Goal: Transaction & Acquisition: Purchase product/service

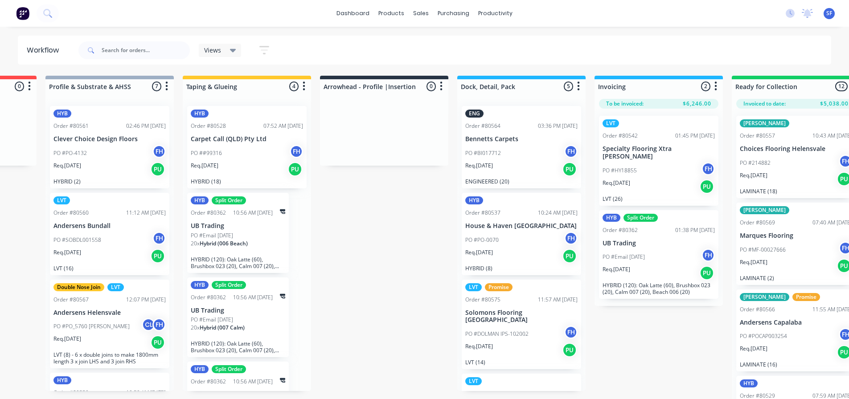
scroll to position [416, 0]
click at [129, 53] on input "text" at bounding box center [146, 50] width 88 height 18
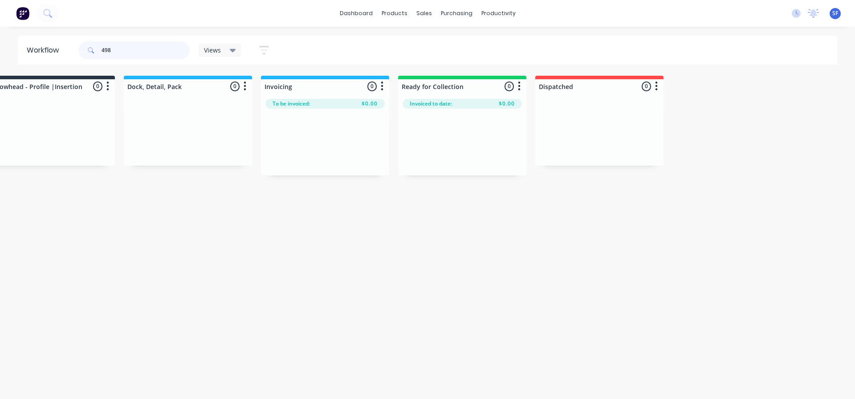
scroll to position [0, 0]
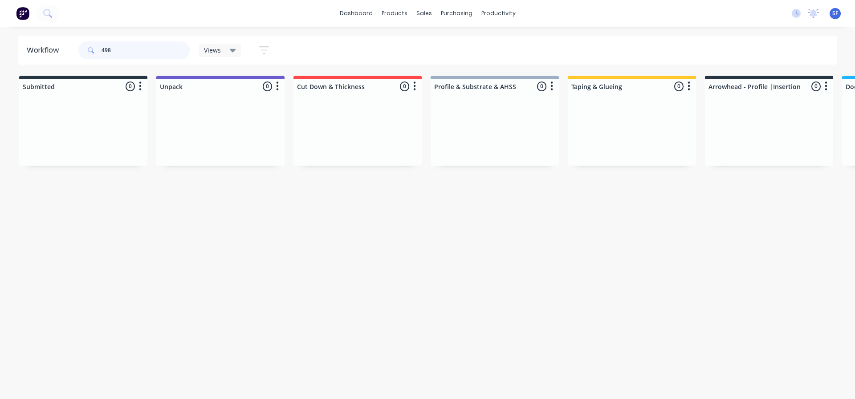
click at [103, 49] on input "498" at bounding box center [146, 50] width 88 height 18
type input "50498"
click at [228, 47] on div "Views" at bounding box center [220, 50] width 32 height 8
click at [273, 45] on button "button" at bounding box center [264, 49] width 29 height 17
click at [229, 192] on label "[DATE] - [DATE]" at bounding box center [223, 189] width 84 height 13
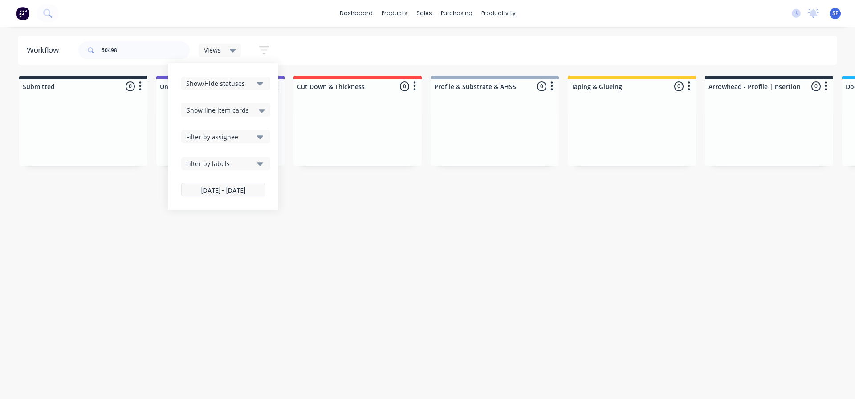
click at [229, 192] on input "[DATE] - [DATE]" at bounding box center [223, 190] width 83 height 17
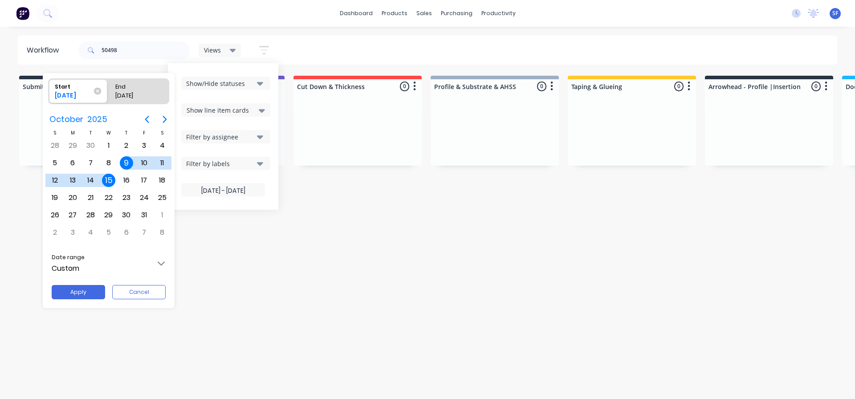
click at [98, 93] on icon at bounding box center [97, 90] width 7 height 7
click at [49, 93] on input "Start [DATE]" at bounding box center [49, 91] width 0 height 25
click at [80, 290] on button "Apply" at bounding box center [78, 292] width 53 height 14
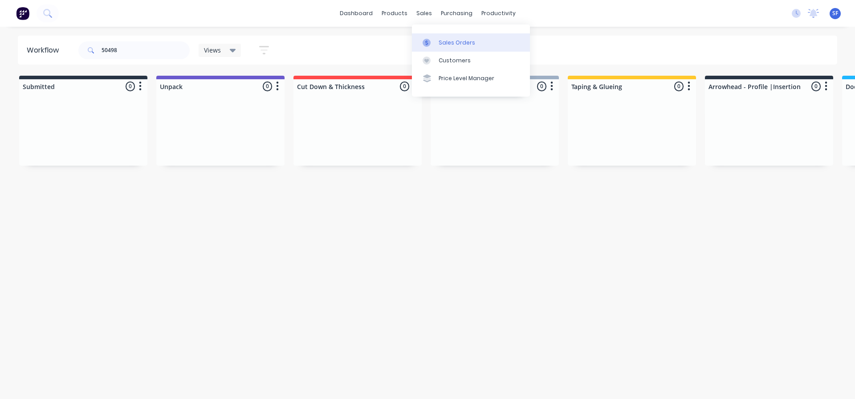
click at [448, 42] on div "Sales Orders" at bounding box center [457, 43] width 37 height 8
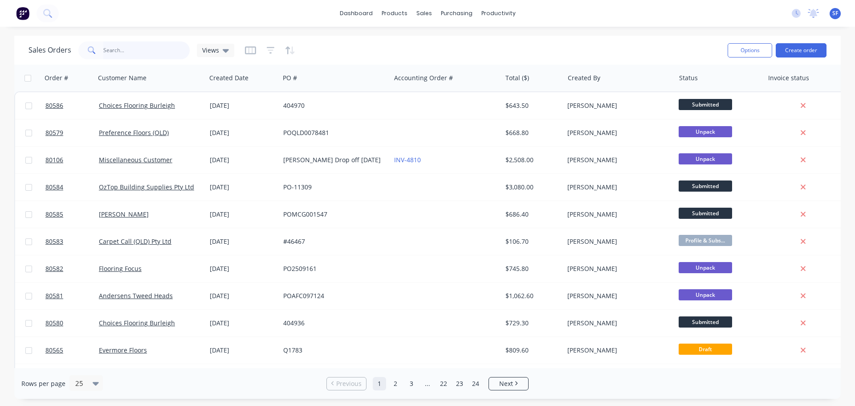
click at [128, 50] on input "text" at bounding box center [146, 50] width 87 height 18
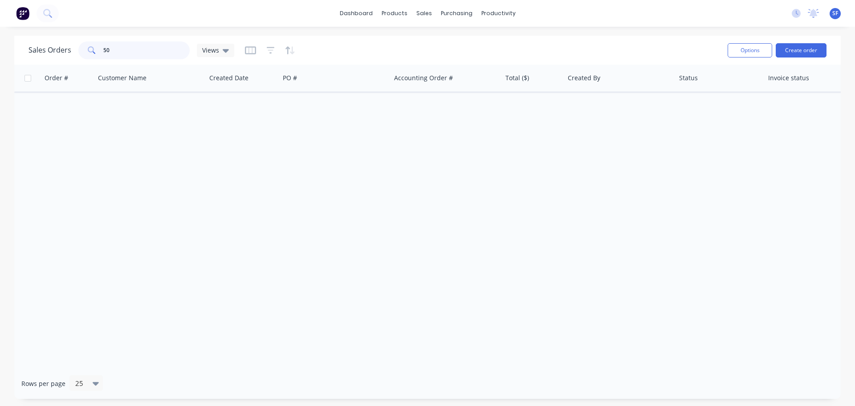
type input "5"
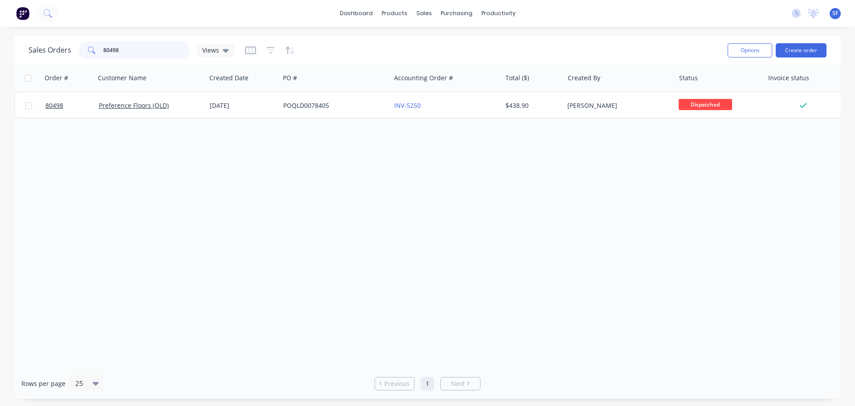
drag, startPoint x: 135, startPoint y: 50, endPoint x: 86, endPoint y: 50, distance: 49.5
click at [86, 50] on div "80498" at bounding box center [133, 50] width 111 height 18
type input "andersens"
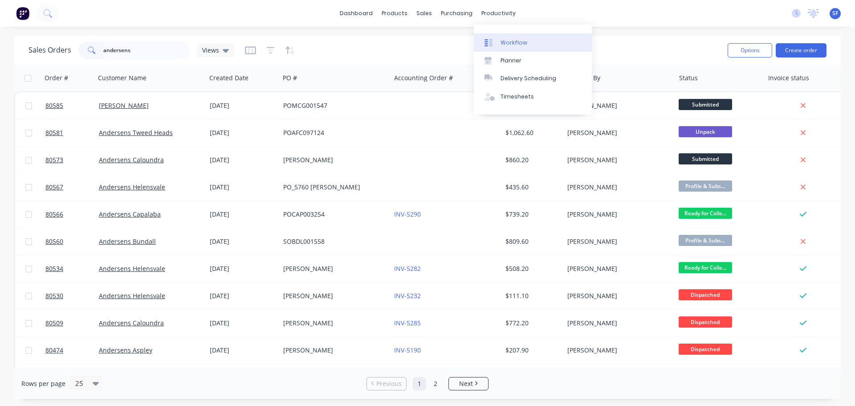
click at [503, 41] on div "Workflow" at bounding box center [514, 43] width 27 height 8
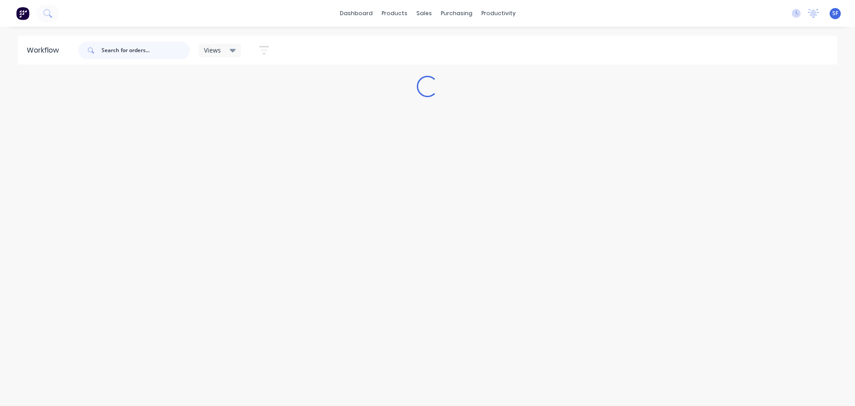
click at [105, 50] on input "text" at bounding box center [146, 50] width 88 height 18
type input "preference"
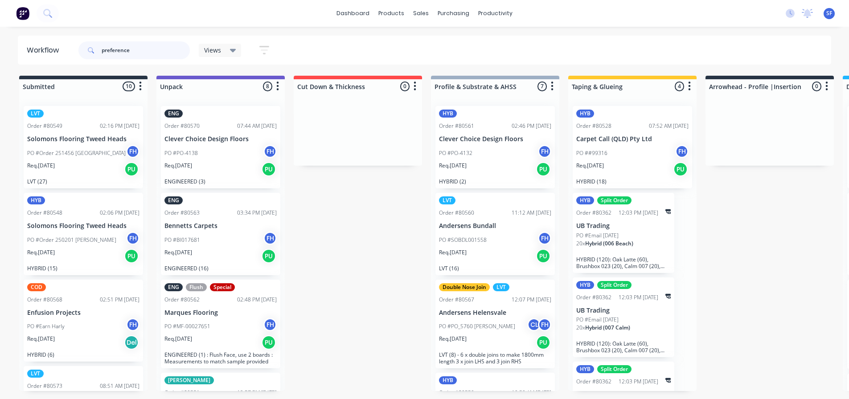
click at [153, 51] on input "preference" at bounding box center [146, 50] width 88 height 18
click at [92, 49] on icon at bounding box center [90, 49] width 5 height 5
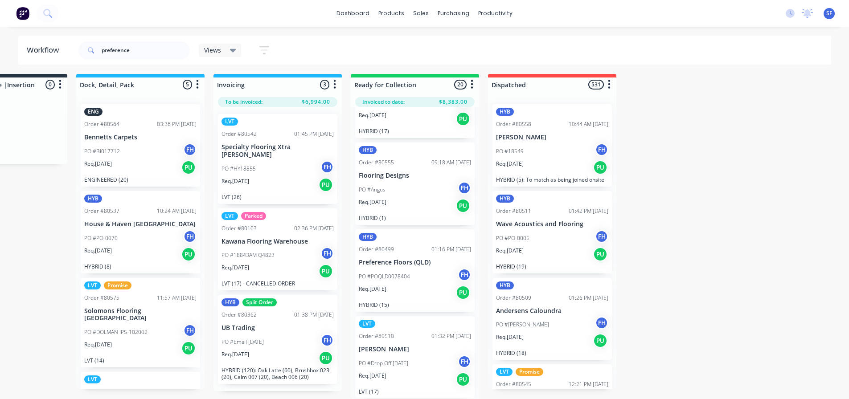
scroll to position [1114, 0]
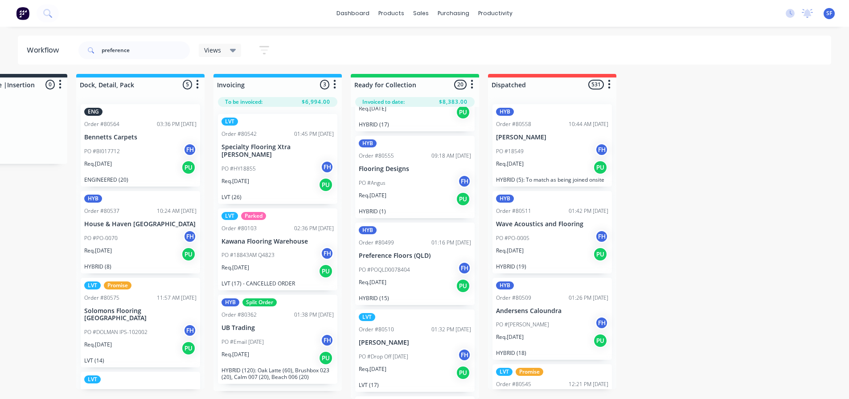
click at [470, 79] on icon "button" at bounding box center [471, 84] width 3 height 11
click at [460, 78] on div at bounding box center [415, 85] width 128 height 14
click at [232, 48] on icon at bounding box center [233, 50] width 6 height 10
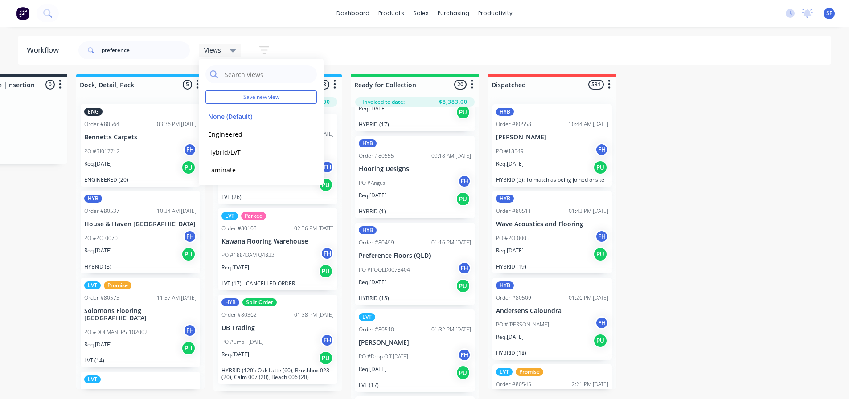
click at [271, 47] on button "button" at bounding box center [264, 49] width 29 height 17
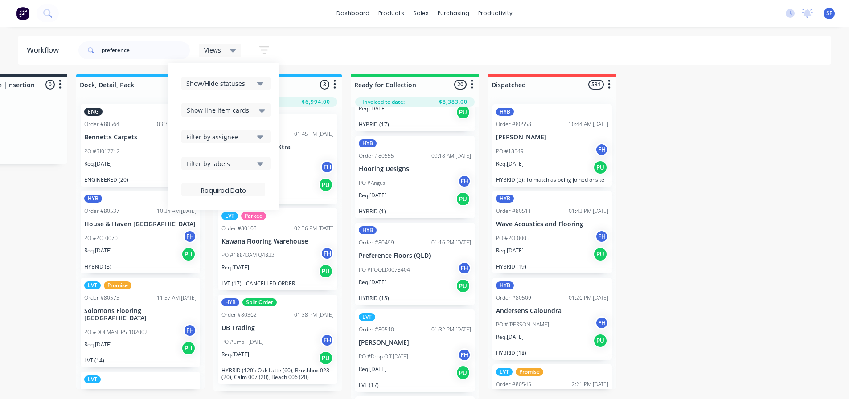
click at [707, 115] on div "Submitted 10 Summaries Total order value Invoiced to date To be invoiced LVT Or…" at bounding box center [34, 236] width 1615 height 325
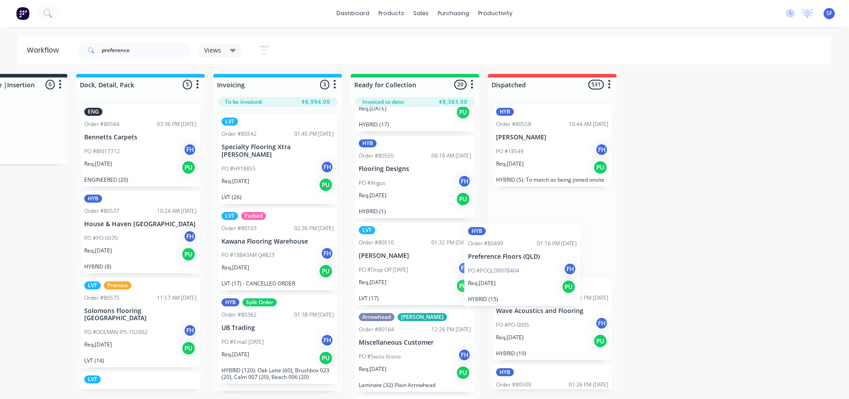
drag, startPoint x: 416, startPoint y: 266, endPoint x: 529, endPoint y: 274, distance: 113.4
click at [530, 275] on div "Submitted 10 Summaries Total order value Invoiced to date To be invoiced LVT Or…" at bounding box center [34, 236] width 1615 height 325
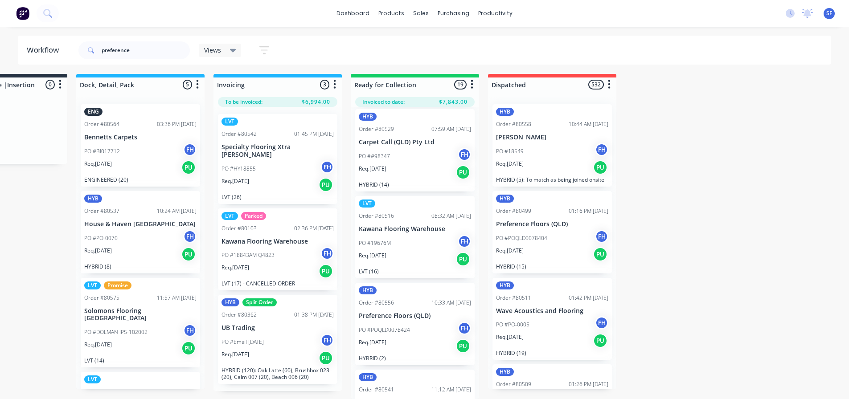
scroll to position [312, 0]
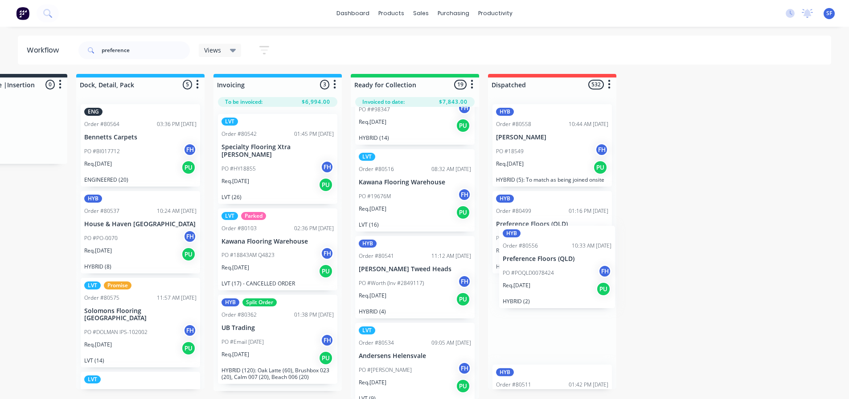
drag, startPoint x: 417, startPoint y: 285, endPoint x: 567, endPoint y: 281, distance: 150.2
click at [567, 281] on div "Submitted 10 Summaries Total order value Invoiced to date To be invoiced LVT Or…" at bounding box center [34, 236] width 1615 height 325
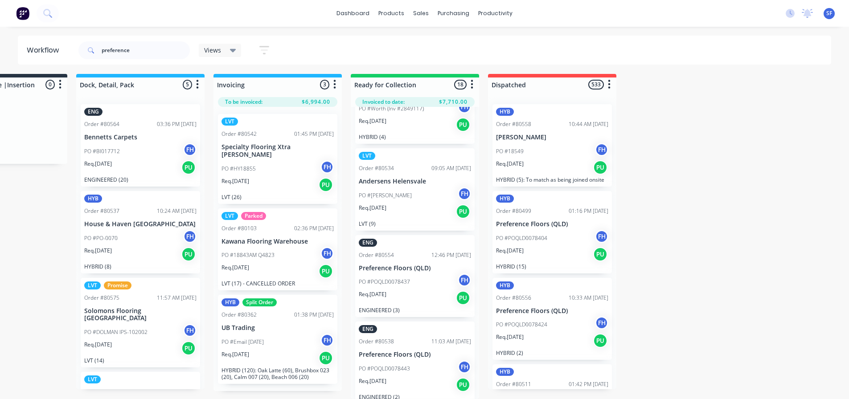
scroll to position [490, 0]
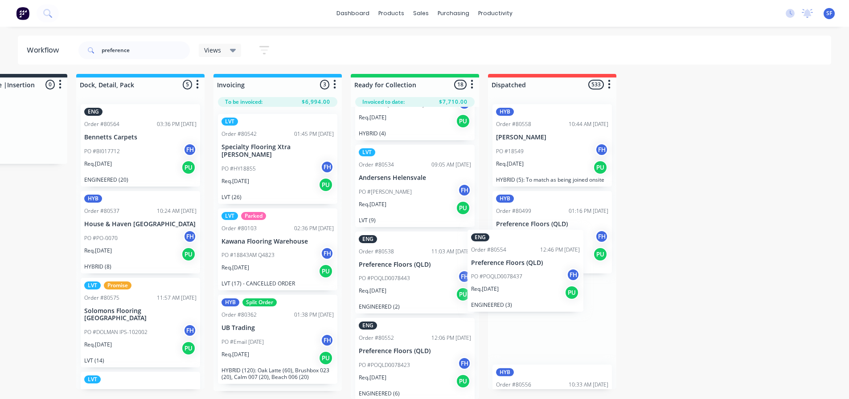
drag, startPoint x: 425, startPoint y: 280, endPoint x: 541, endPoint y: 286, distance: 116.4
click at [541, 286] on div "Submitted 10 Summaries Total order value Invoiced to date To be invoiced LVT Or…" at bounding box center [34, 236] width 1615 height 325
drag, startPoint x: 415, startPoint y: 288, endPoint x: 553, endPoint y: 294, distance: 138.3
click at [553, 294] on div "Submitted 10 Summaries Total order value Invoiced to date To be invoiced LVT Or…" at bounding box center [34, 236] width 1615 height 325
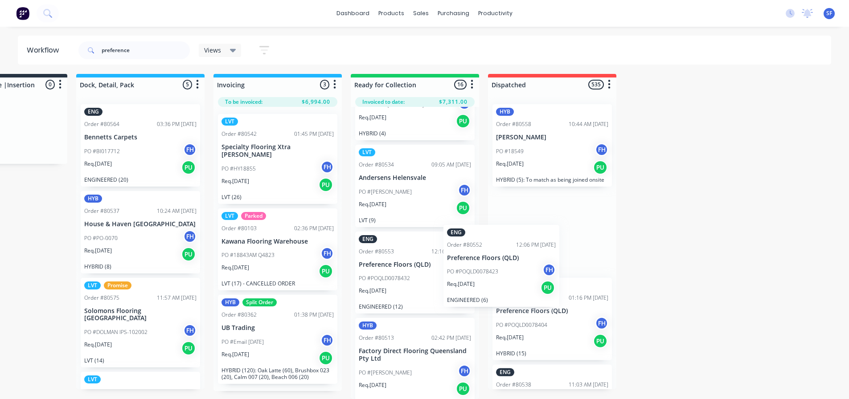
drag, startPoint x: 423, startPoint y: 286, endPoint x: 524, endPoint y: 290, distance: 101.2
click at [533, 288] on div "Submitted 10 Summaries Total order value Invoiced to date To be invoiced LVT Or…" at bounding box center [34, 236] width 1615 height 325
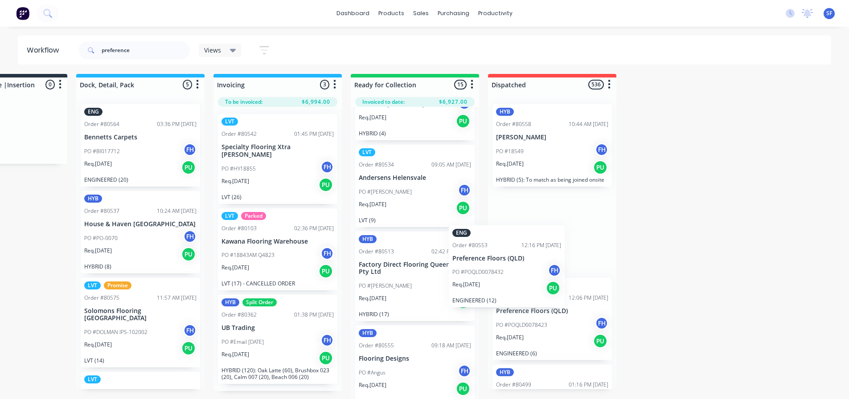
drag, startPoint x: 409, startPoint y: 279, endPoint x: 535, endPoint y: 282, distance: 125.7
click at [535, 282] on div "Submitted 10 Summaries Total order value Invoiced to date To be invoiced LVT Or…" at bounding box center [34, 236] width 1615 height 325
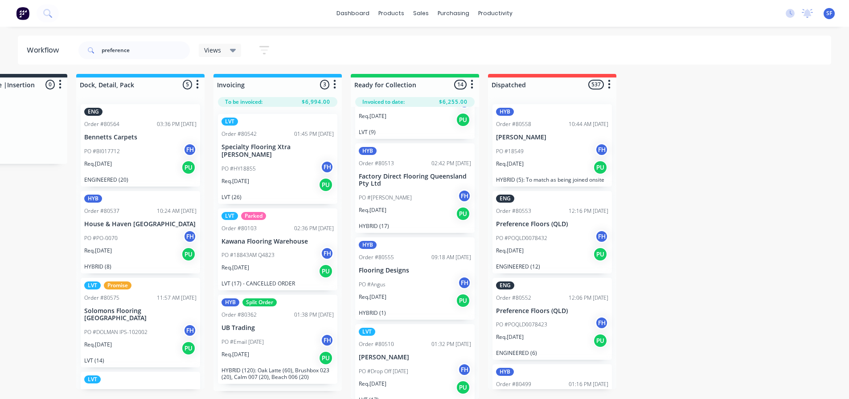
scroll to position [579, 0]
click at [45, 14] on icon at bounding box center [47, 13] width 8 height 8
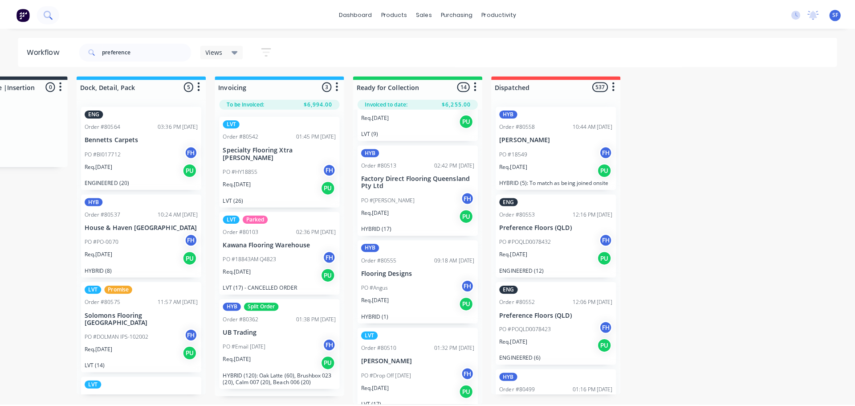
scroll to position [2, 760]
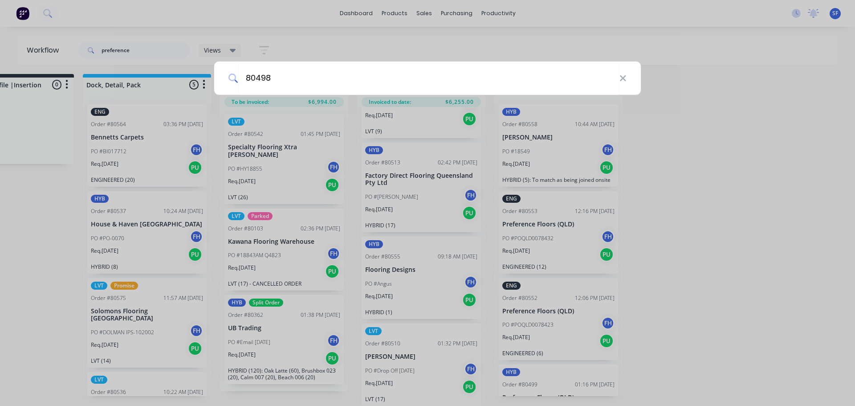
type input "80498"
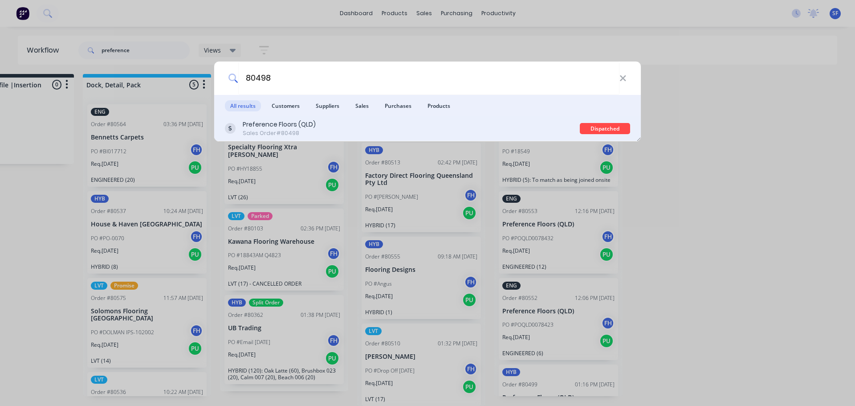
click at [290, 122] on div "Preference Floors (QLD)" at bounding box center [279, 124] width 73 height 9
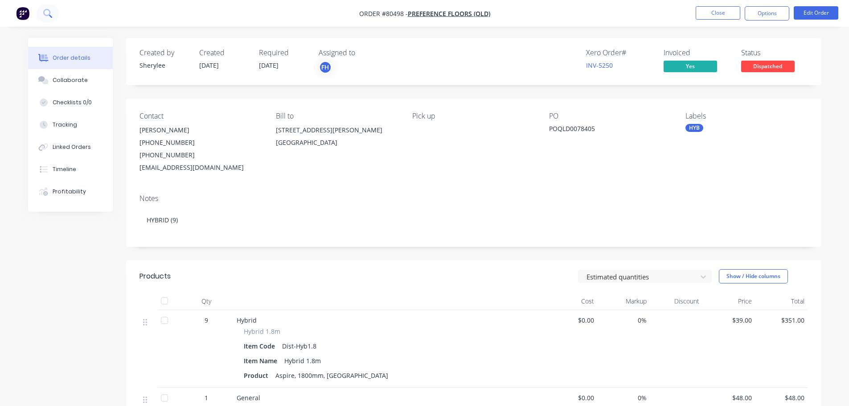
click at [47, 14] on icon at bounding box center [47, 13] width 8 height 8
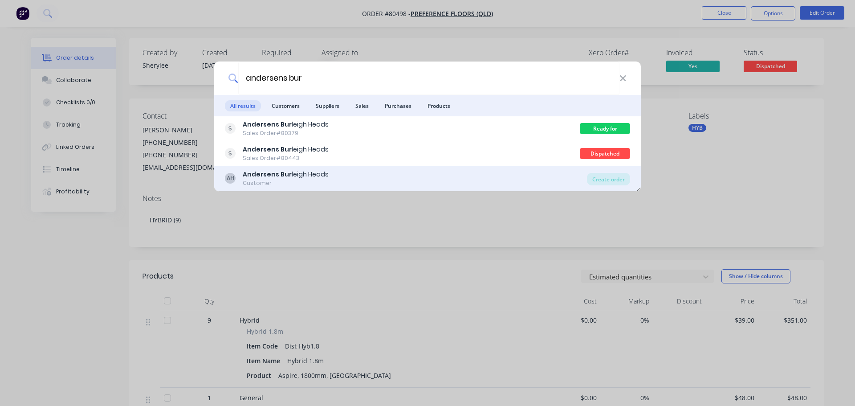
type input "andersens bur"
click at [267, 173] on b "Andersens Bur" at bounding box center [267, 174] width 49 height 9
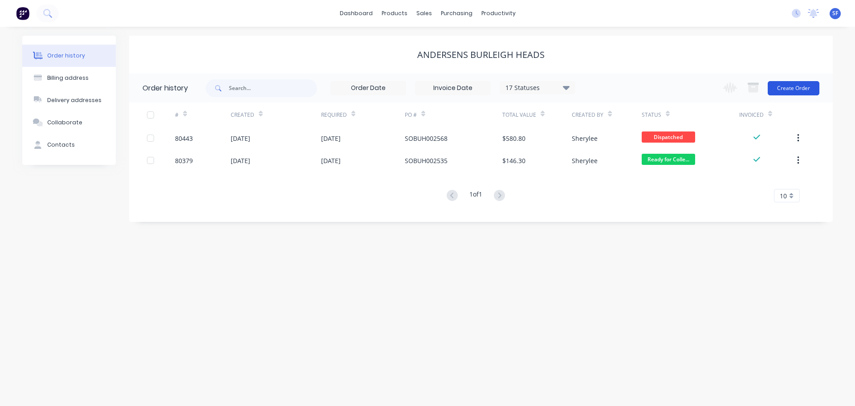
click at [781, 89] on button "Create Order" at bounding box center [794, 88] width 52 height 14
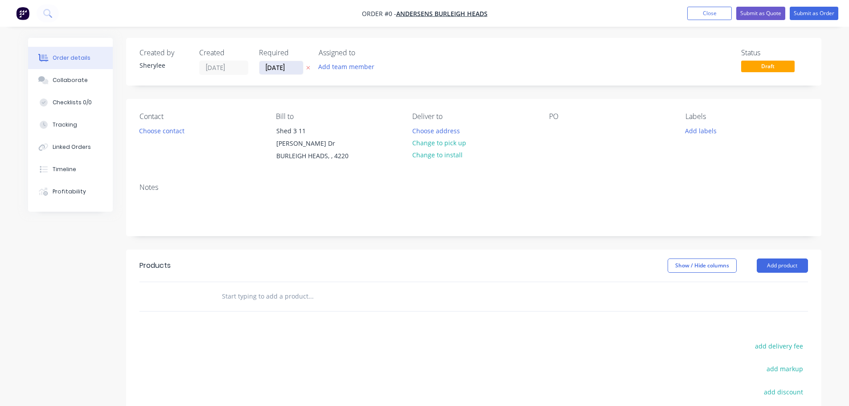
click at [288, 69] on input "[DATE]" at bounding box center [281, 67] width 44 height 13
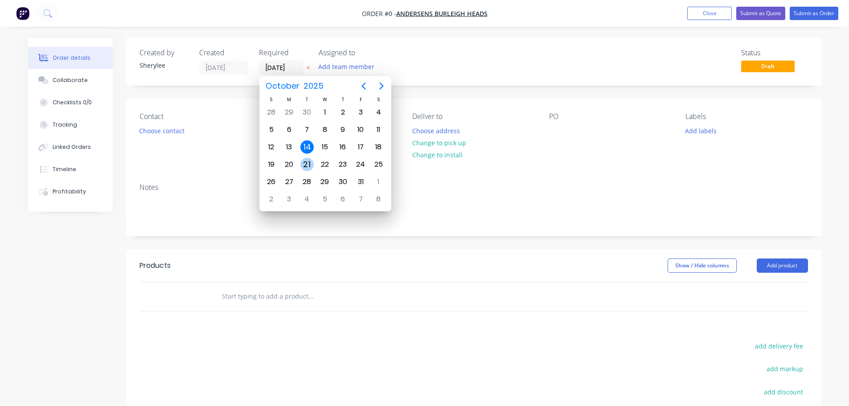
click at [308, 162] on div "21" at bounding box center [306, 164] width 13 height 13
type input "[DATE]"
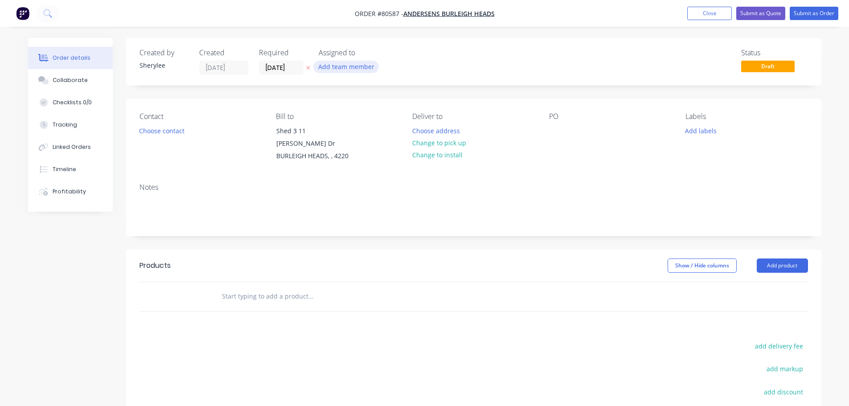
click at [335, 67] on button "Add team member" at bounding box center [345, 67] width 65 height 12
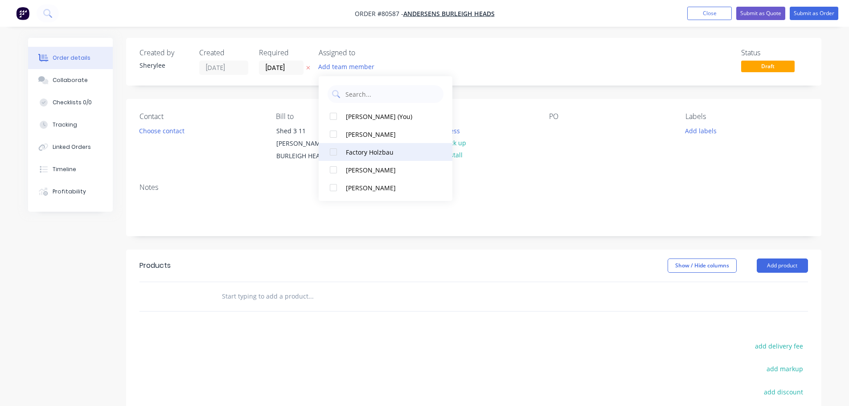
click at [334, 153] on div at bounding box center [333, 152] width 18 height 18
click at [151, 129] on button "Choose contact" at bounding box center [161, 130] width 55 height 12
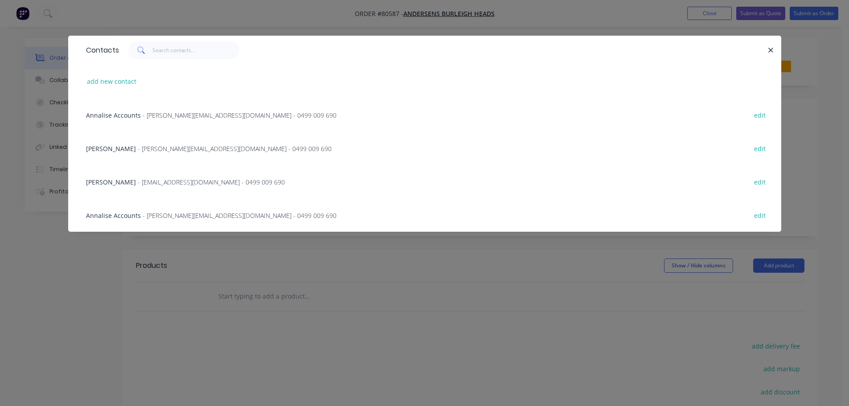
click at [156, 147] on span "- [PERSON_NAME][EMAIL_ADDRESS][DOMAIN_NAME] - 0499 009 690" at bounding box center [235, 148] width 194 height 8
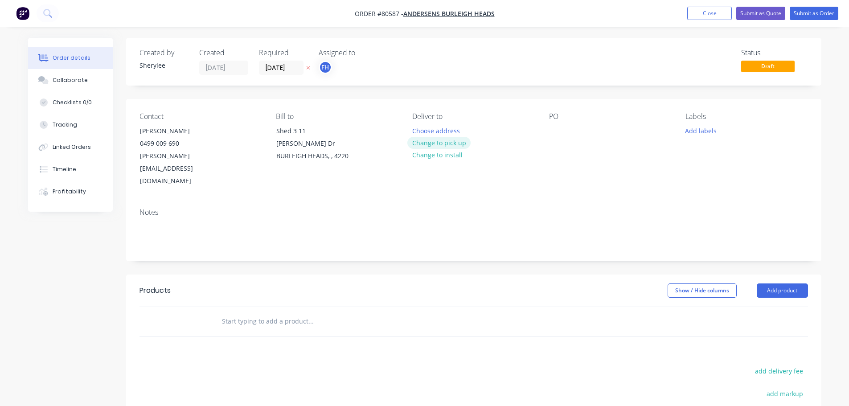
click at [426, 144] on button "Change to pick up" at bounding box center [438, 143] width 63 height 12
click at [563, 136] on div at bounding box center [556, 130] width 14 height 13
click at [691, 133] on button "Add labels" at bounding box center [700, 130] width 41 height 12
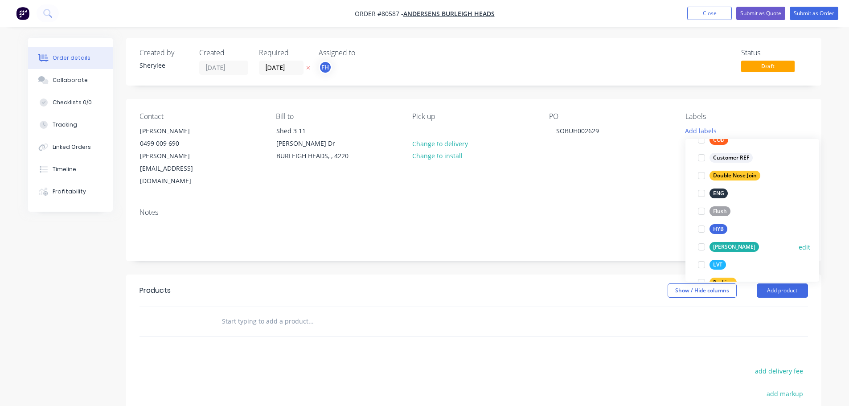
scroll to position [89, 0]
click at [700, 266] on div at bounding box center [701, 264] width 18 height 18
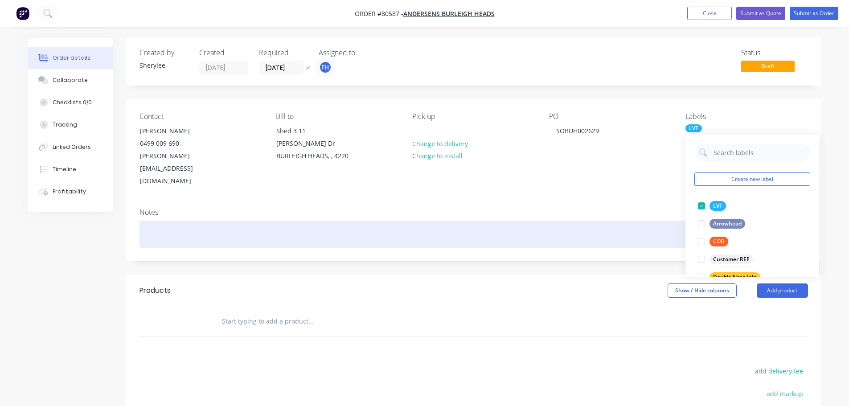
click at [367, 221] on div at bounding box center [473, 234] width 668 height 27
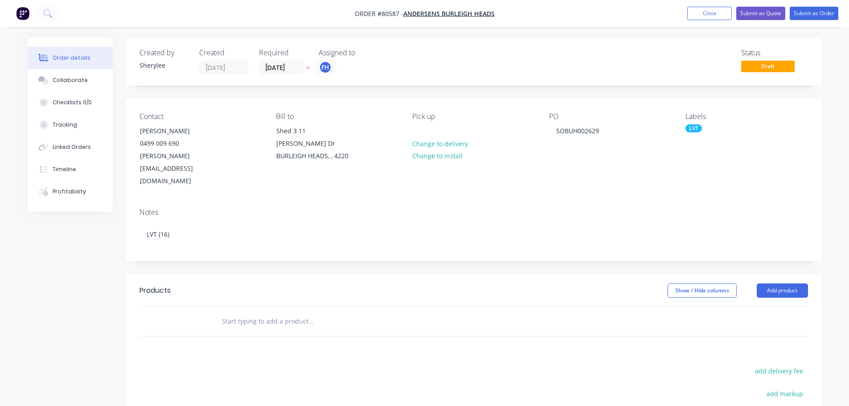
click at [271, 312] on input "text" at bounding box center [310, 321] width 178 height 18
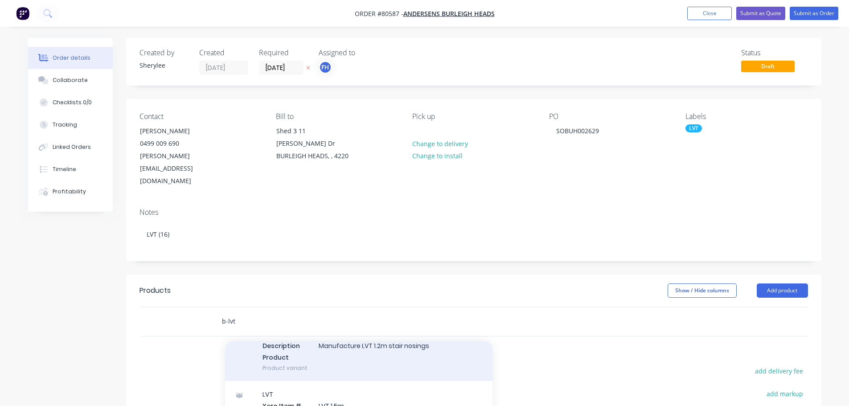
scroll to position [89, 0]
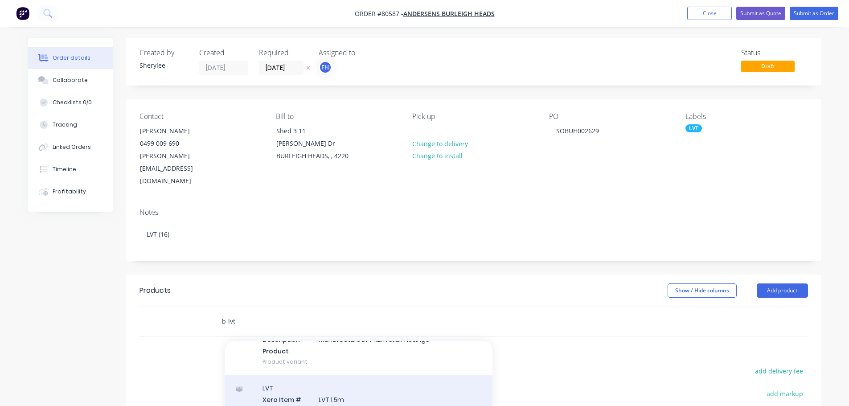
type input "b-lvt"
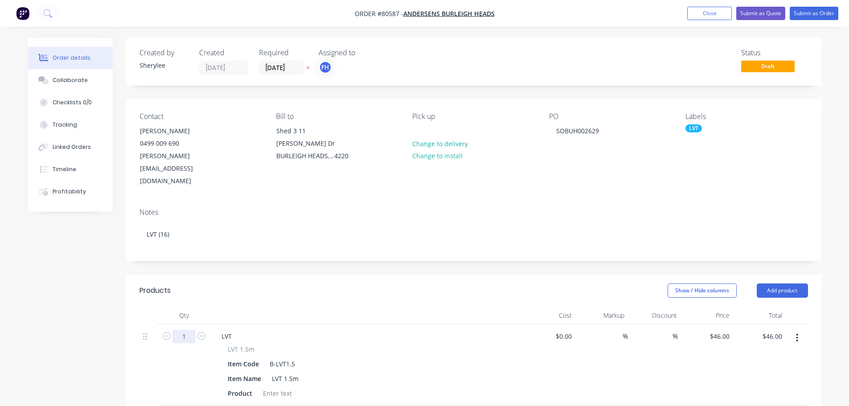
click at [189, 330] on input "1" at bounding box center [183, 336] width 23 height 13
type input "16"
type input "$736.00"
click at [289, 387] on div at bounding box center [277, 393] width 36 height 13
click at [279, 387] on div at bounding box center [277, 393] width 36 height 13
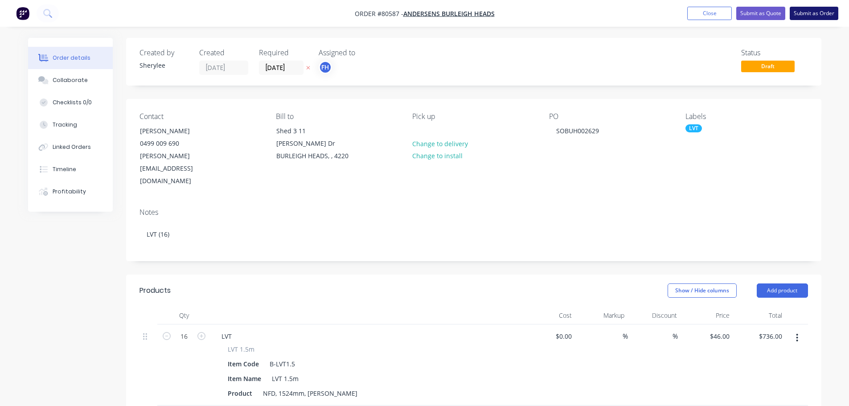
click at [811, 17] on button "Submit as Order" at bounding box center [813, 13] width 49 height 13
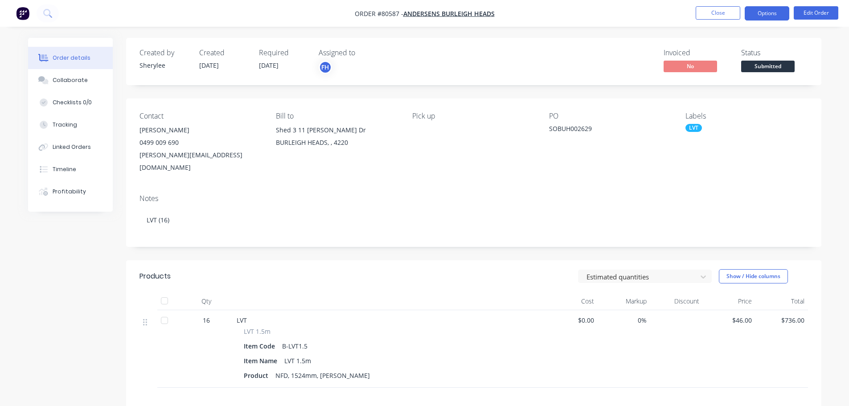
click at [777, 17] on button "Options" at bounding box center [766, 13] width 45 height 14
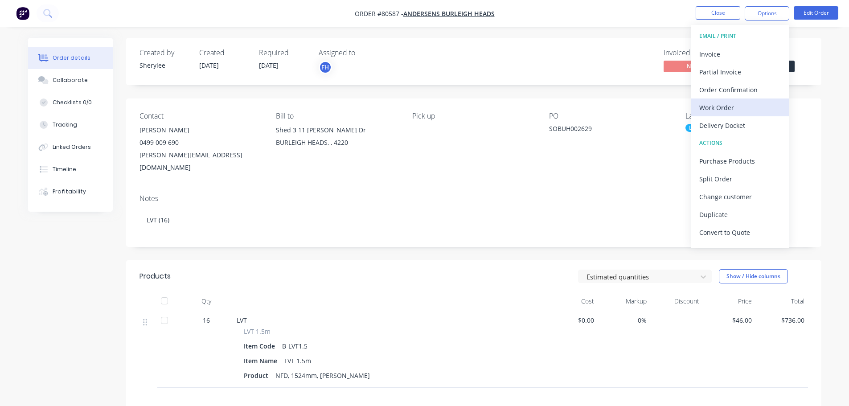
click at [728, 107] on div "Work Order" at bounding box center [740, 107] width 82 height 13
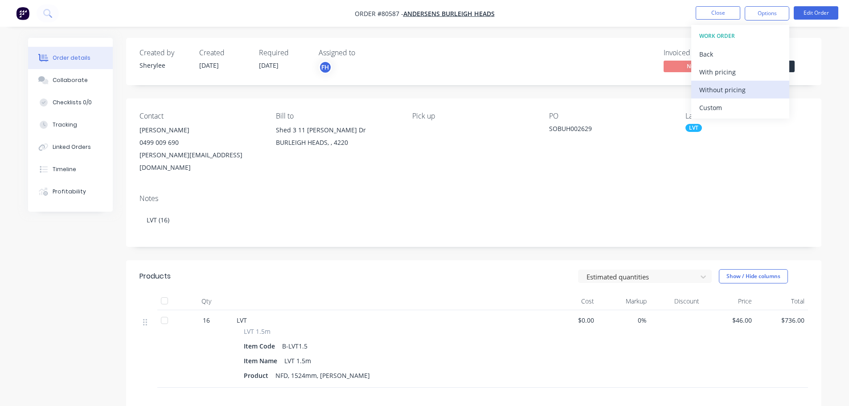
click at [728, 91] on div "Without pricing" at bounding box center [740, 89] width 82 height 13
click at [51, 18] on button at bounding box center [48, 13] width 22 height 18
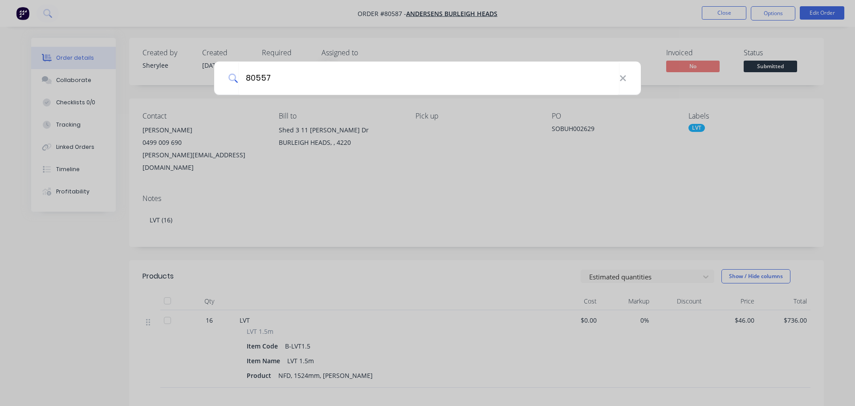
type input "80557"
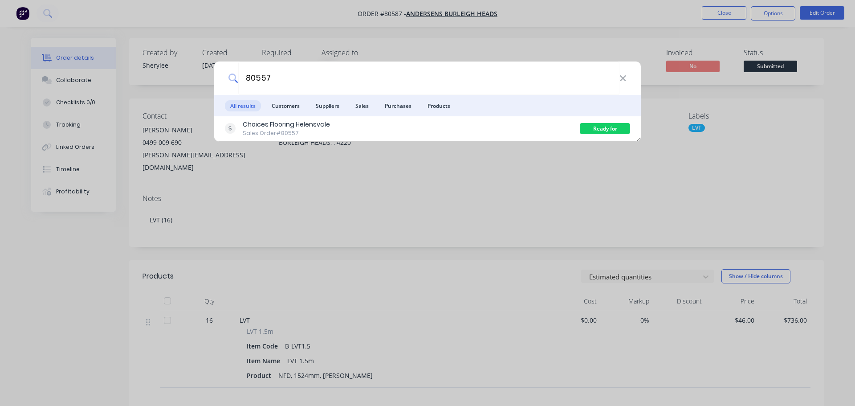
click at [382, 120] on div "Choices Flooring Helensvale Sales Order #80557" at bounding box center [402, 128] width 355 height 17
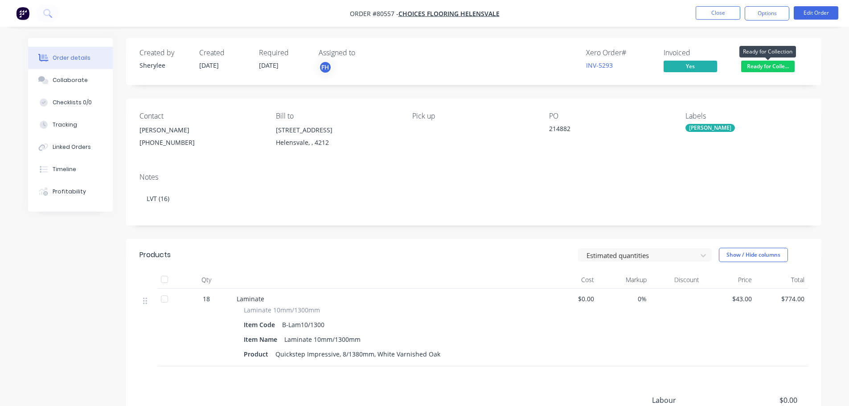
click at [756, 68] on span "Ready for Colle..." at bounding box center [767, 66] width 53 height 11
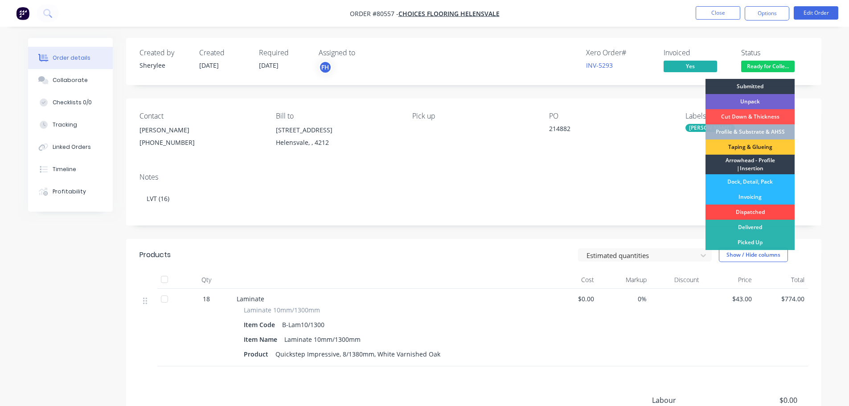
click at [756, 214] on div "Dispatched" at bounding box center [749, 211] width 89 height 15
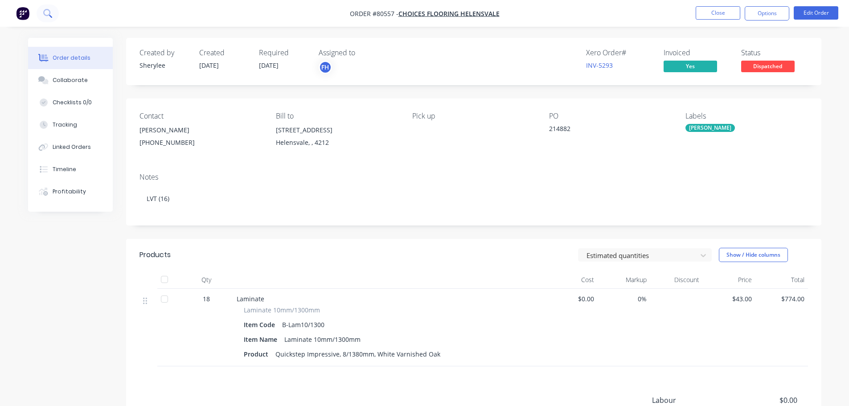
click at [49, 11] on icon at bounding box center [46, 12] width 7 height 7
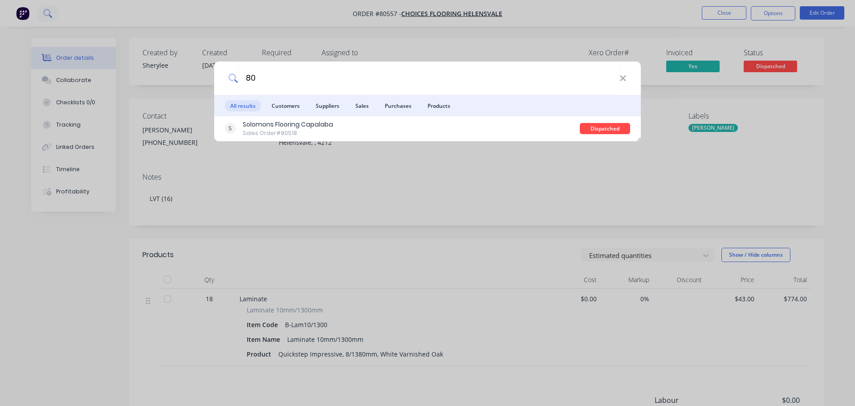
type input "8"
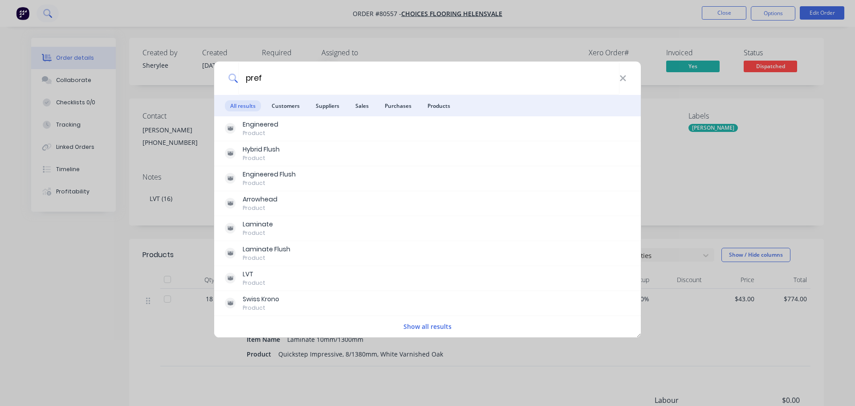
type input "pref"
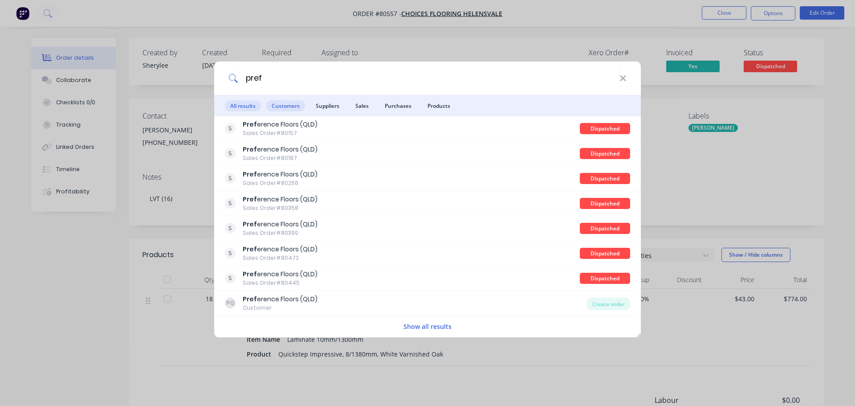
click at [288, 104] on span "Customers" at bounding box center [285, 105] width 39 height 11
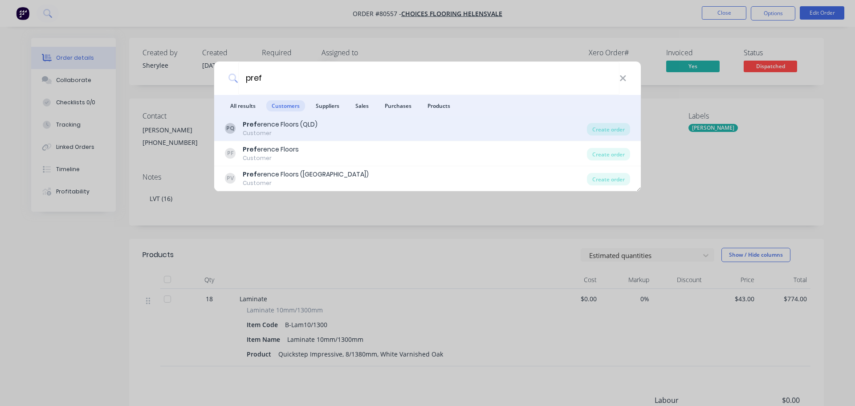
click at [298, 131] on div "Customer" at bounding box center [280, 133] width 75 height 8
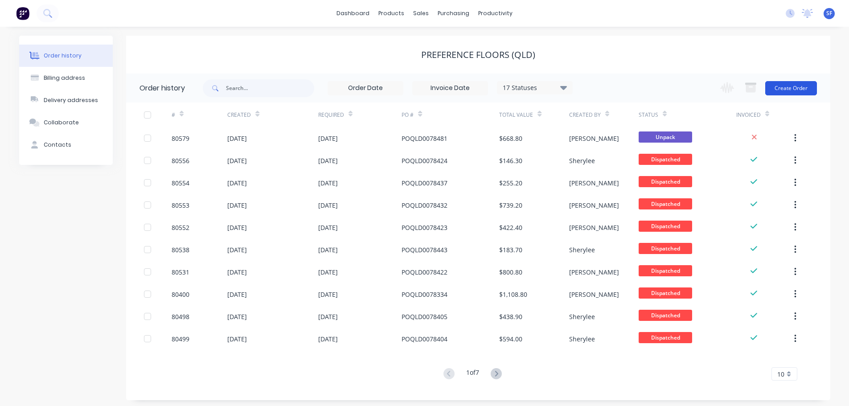
click at [788, 86] on button "Create Order" at bounding box center [791, 88] width 52 height 14
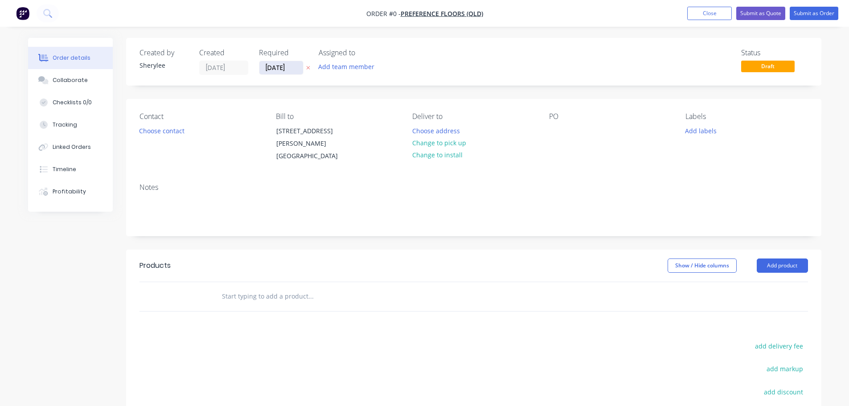
click at [277, 72] on input "[DATE]" at bounding box center [281, 67] width 44 height 13
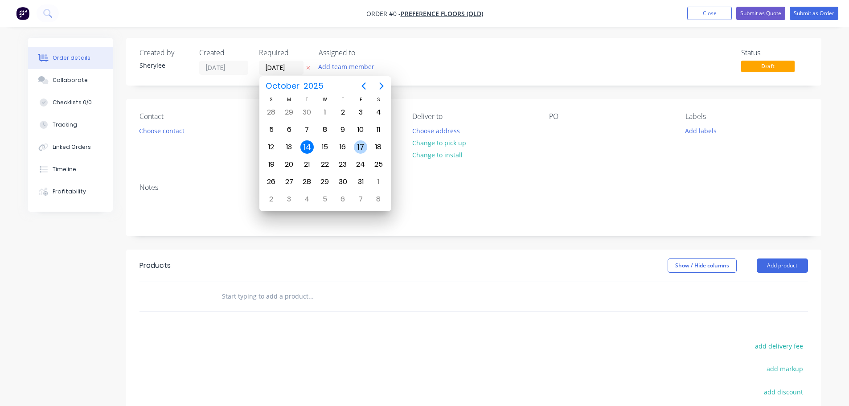
click at [354, 146] on div "17" at bounding box center [360, 146] width 13 height 13
type input "[DATE]"
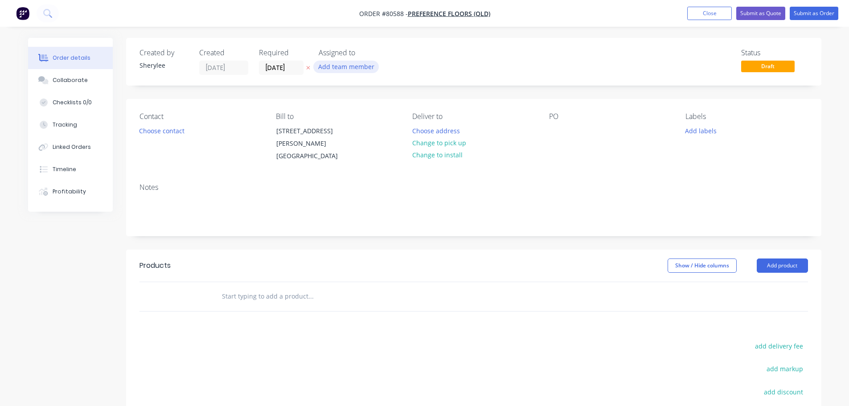
click at [345, 68] on button "Add team member" at bounding box center [345, 67] width 65 height 12
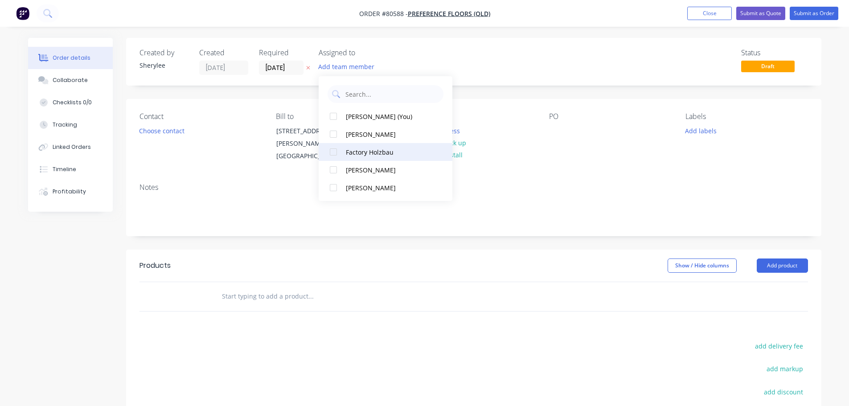
click at [331, 152] on div at bounding box center [333, 152] width 18 height 18
click at [171, 131] on button "Choose contact" at bounding box center [161, 130] width 55 height 12
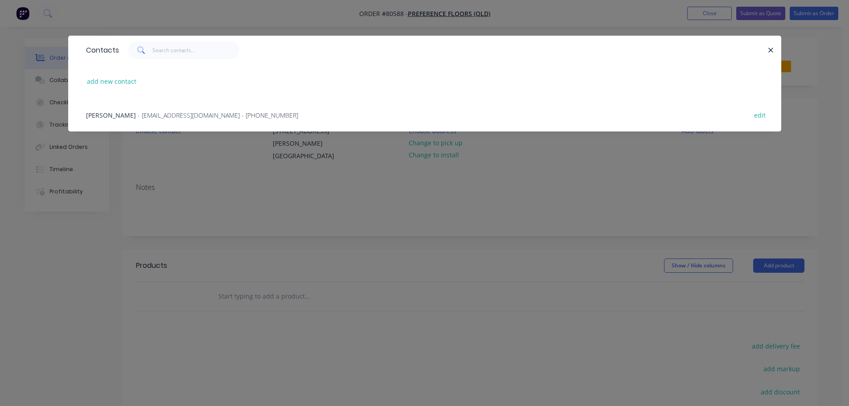
click at [166, 113] on span "- [EMAIL_ADDRESS][DOMAIN_NAME] - [PHONE_NUMBER]" at bounding box center [218, 115] width 160 height 8
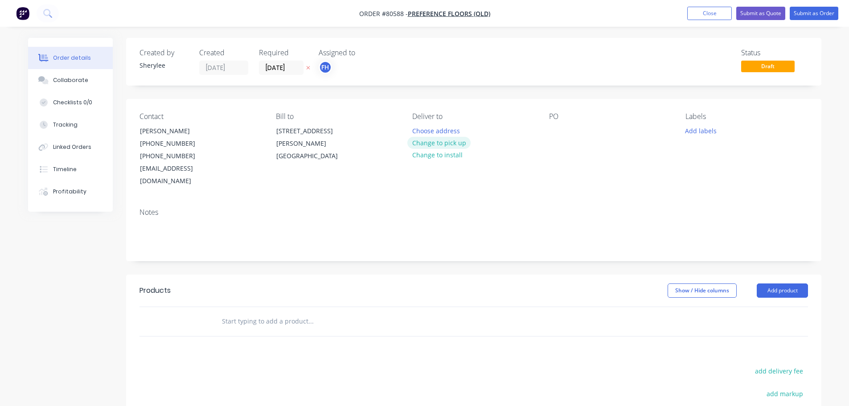
click at [433, 141] on button "Change to pick up" at bounding box center [438, 143] width 63 height 12
click at [563, 128] on div at bounding box center [556, 130] width 14 height 13
click at [690, 133] on button "Add labels" at bounding box center [700, 130] width 41 height 12
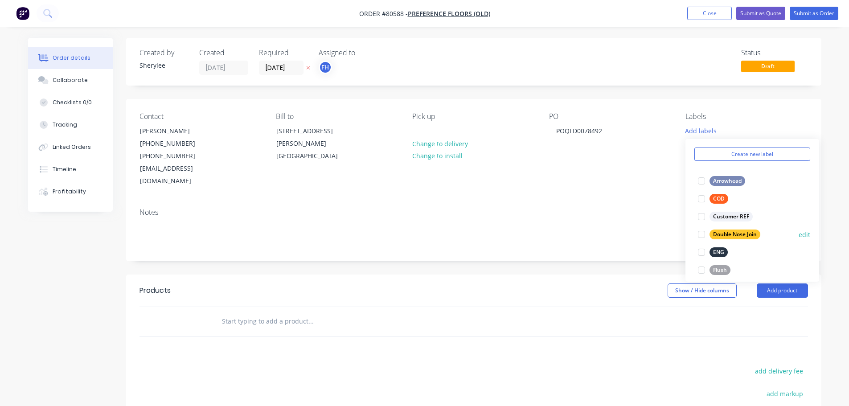
scroll to position [45, 0]
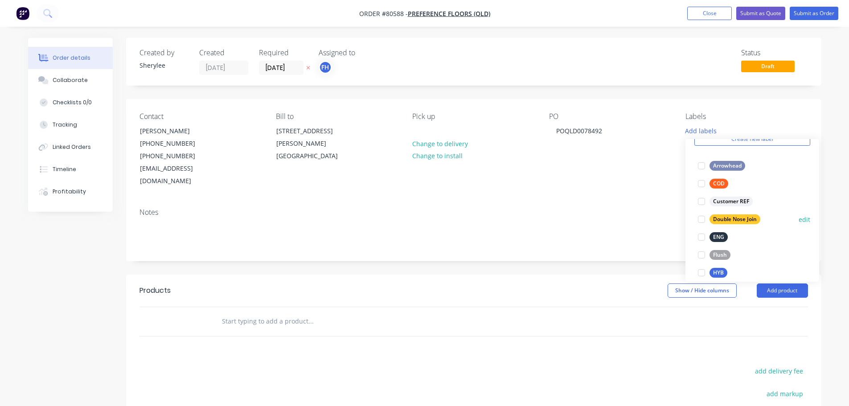
click at [703, 237] on div at bounding box center [701, 237] width 18 height 18
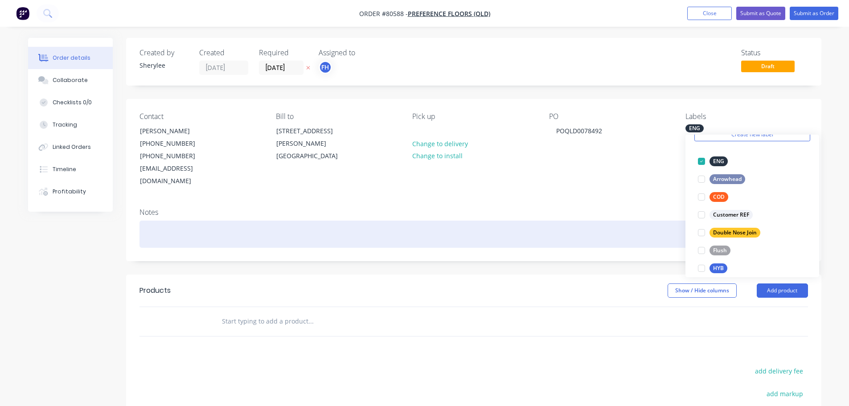
click at [243, 222] on div at bounding box center [473, 234] width 668 height 27
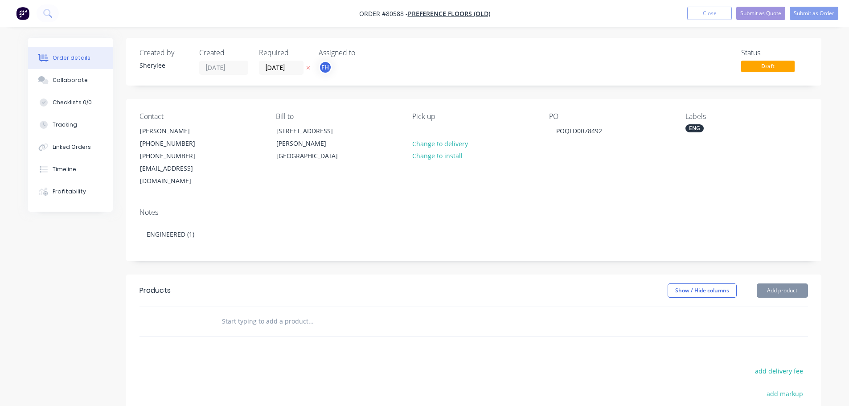
click at [300, 312] on input "text" at bounding box center [310, 321] width 178 height 18
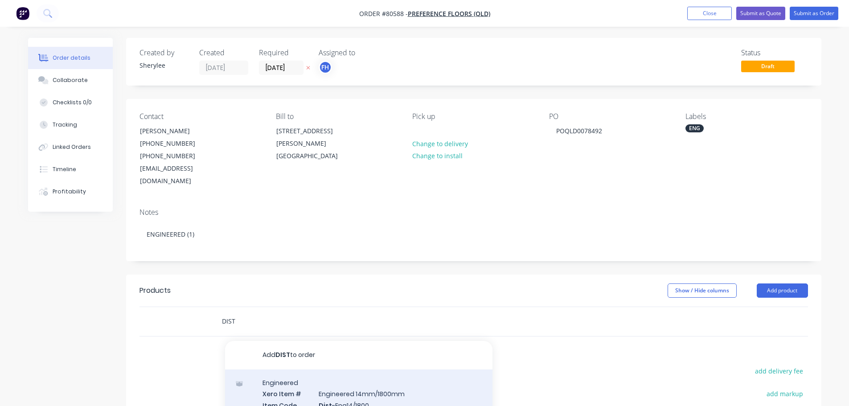
type input "DIST"
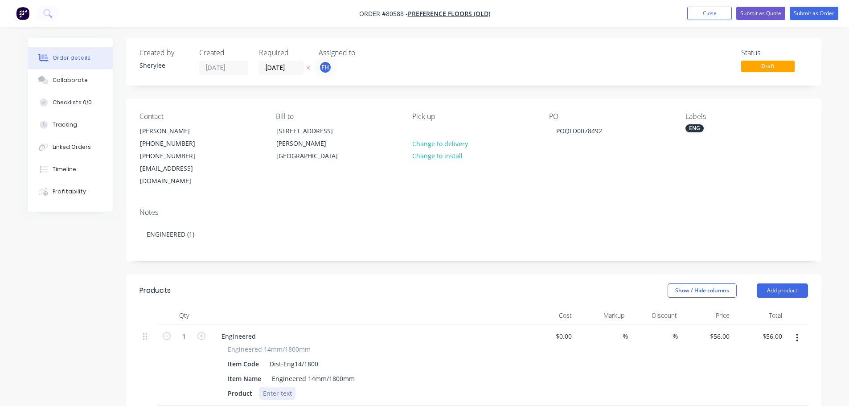
click at [280, 387] on div at bounding box center [277, 393] width 36 height 13
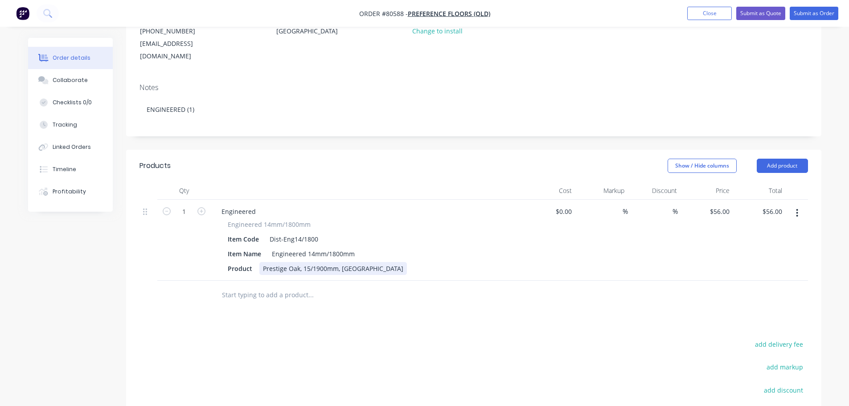
scroll to position [134, 0]
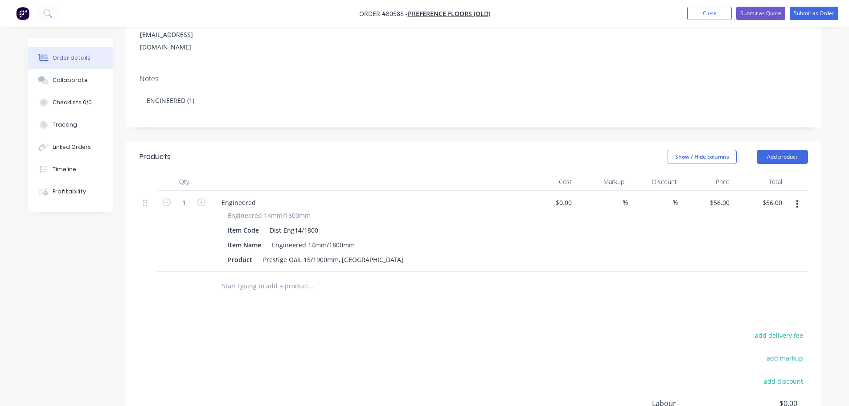
click at [249, 277] on input "text" at bounding box center [310, 286] width 178 height 18
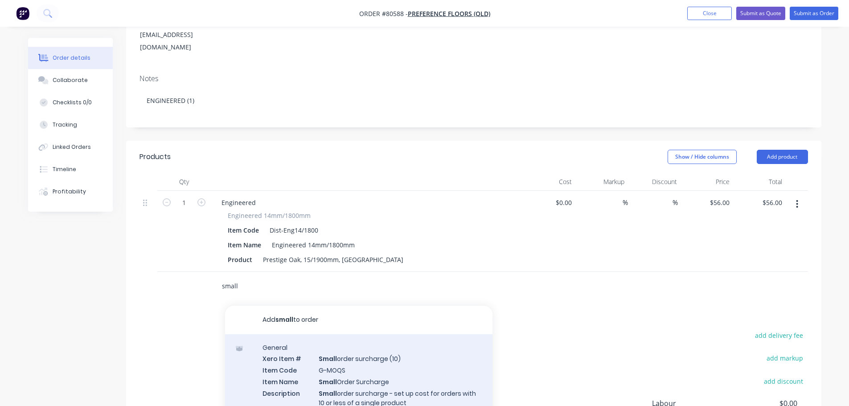
scroll to position [89, 0]
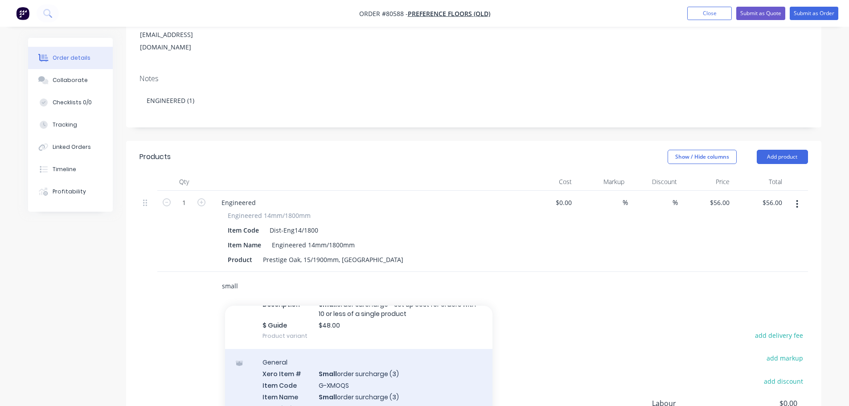
type input "small"
click at [394, 366] on div "General Xero Item # Small order surcharge (3) Item Code G-XMOQS Item Name Small…" at bounding box center [358, 401] width 267 height 104
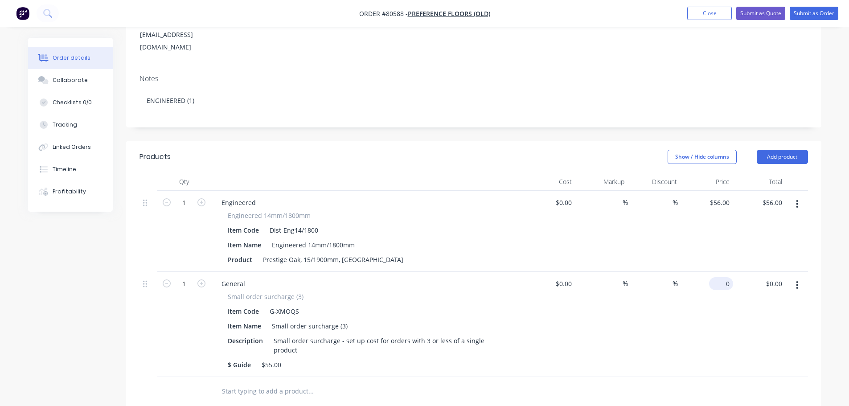
click at [725, 277] on input "0" at bounding box center [722, 283] width 20 height 13
type input "$55.00"
click at [471, 382] on div at bounding box center [347, 391] width 267 height 18
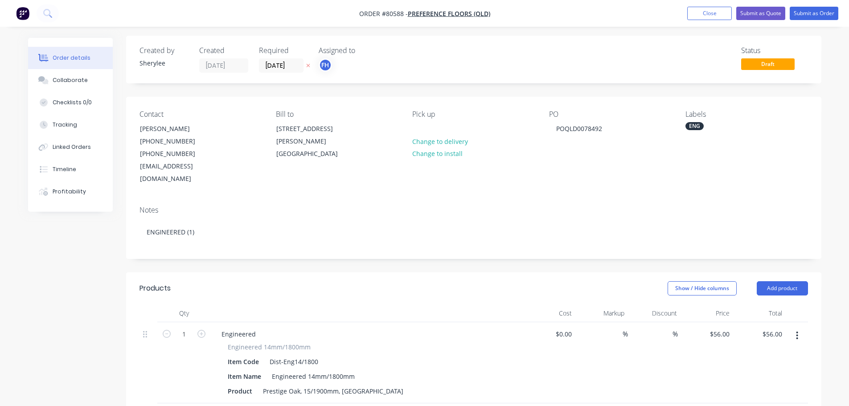
scroll to position [0, 0]
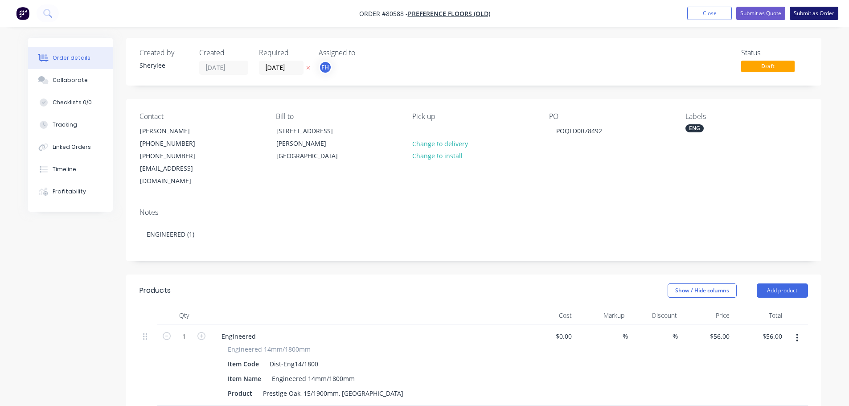
click at [828, 13] on button "Submit as Order" at bounding box center [813, 13] width 49 height 13
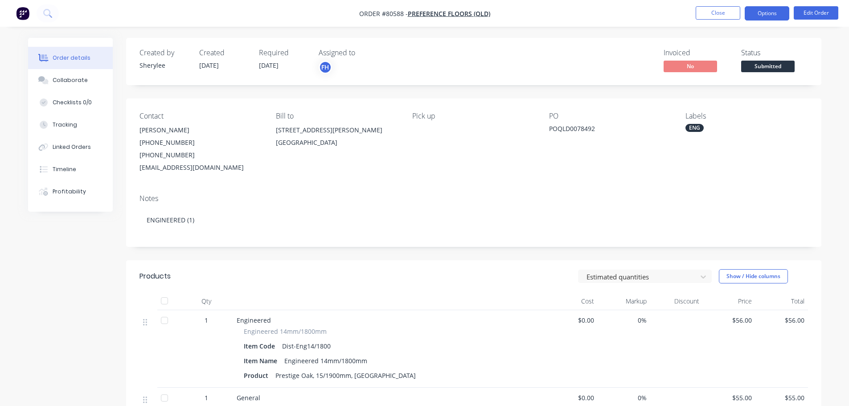
click at [782, 15] on button "Options" at bounding box center [766, 13] width 45 height 14
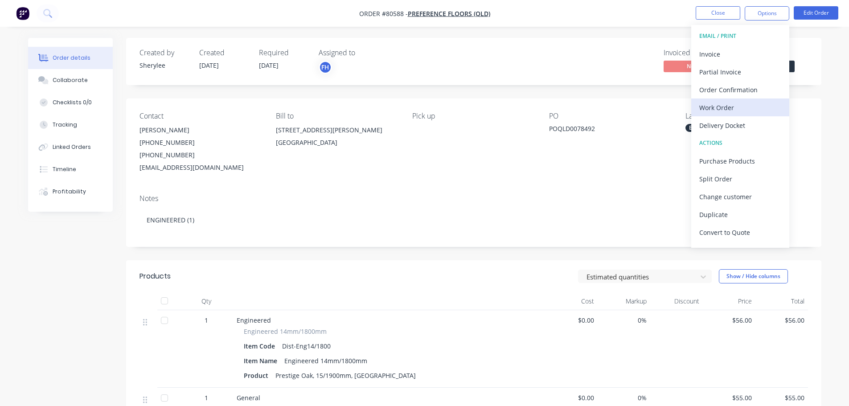
click at [734, 104] on div "Work Order" at bounding box center [740, 107] width 82 height 13
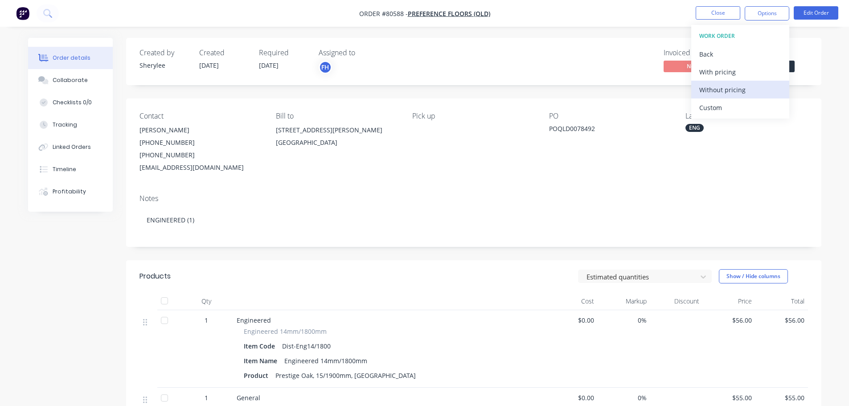
click at [732, 90] on div "Without pricing" at bounding box center [740, 89] width 82 height 13
